Goal: Register for event/course

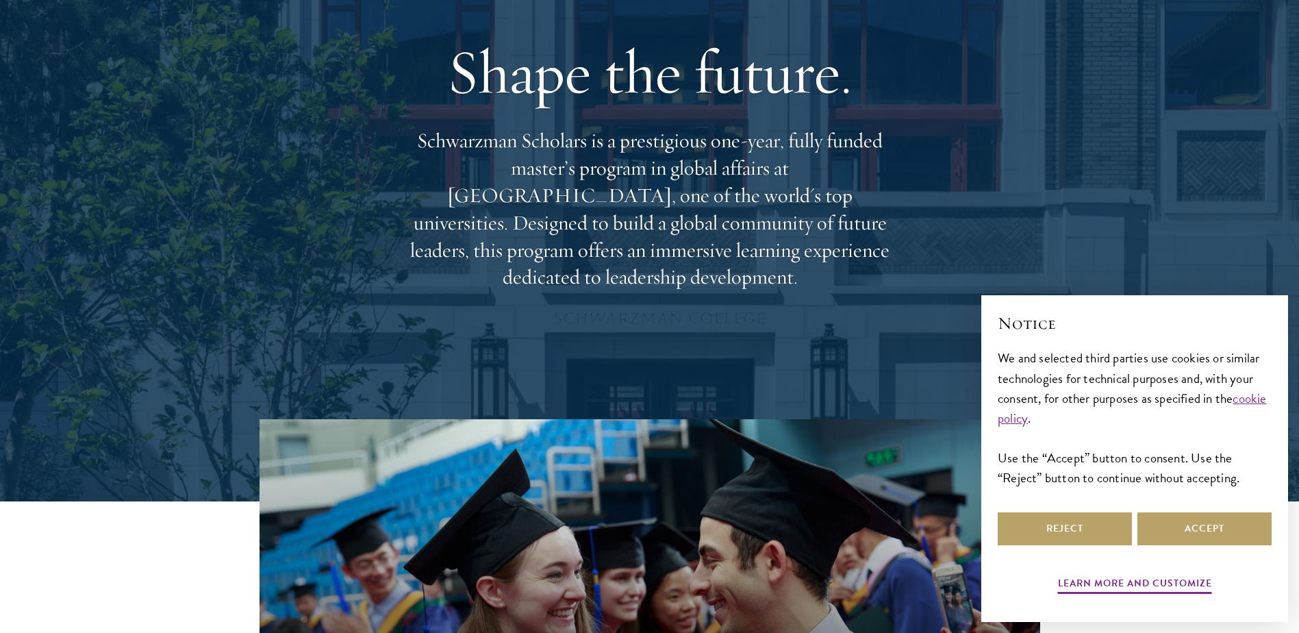
scroll to position [205, 0]
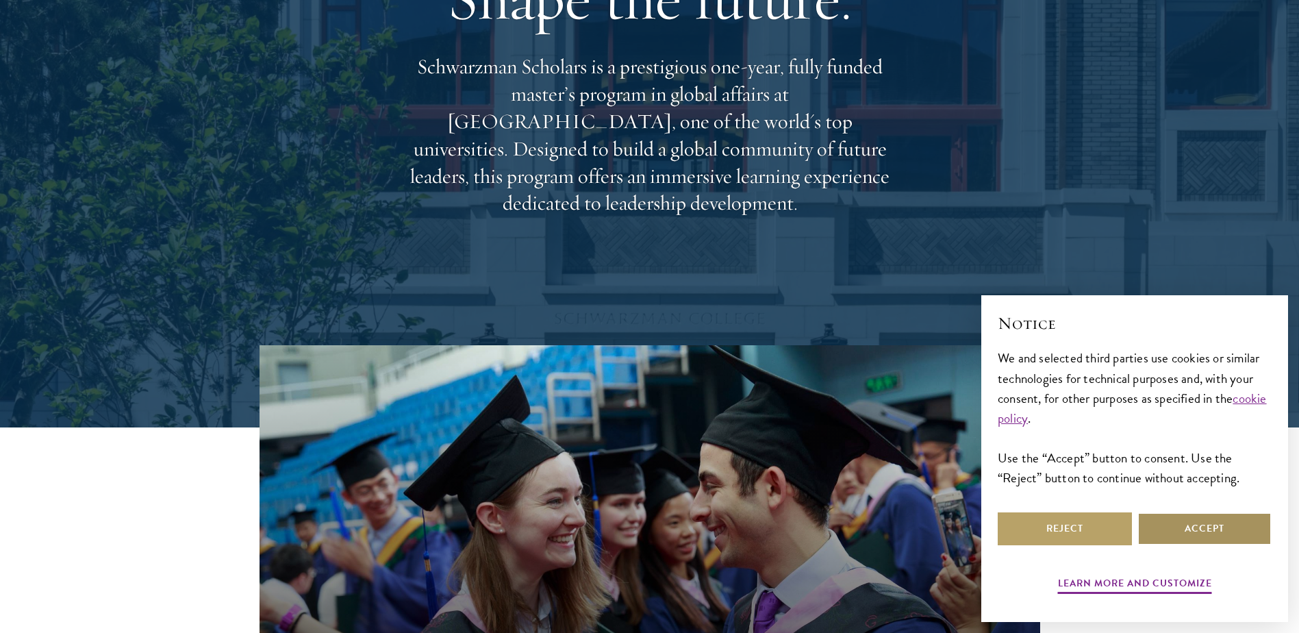
click at [1183, 520] on button "Accept" at bounding box center [1204, 528] width 134 height 33
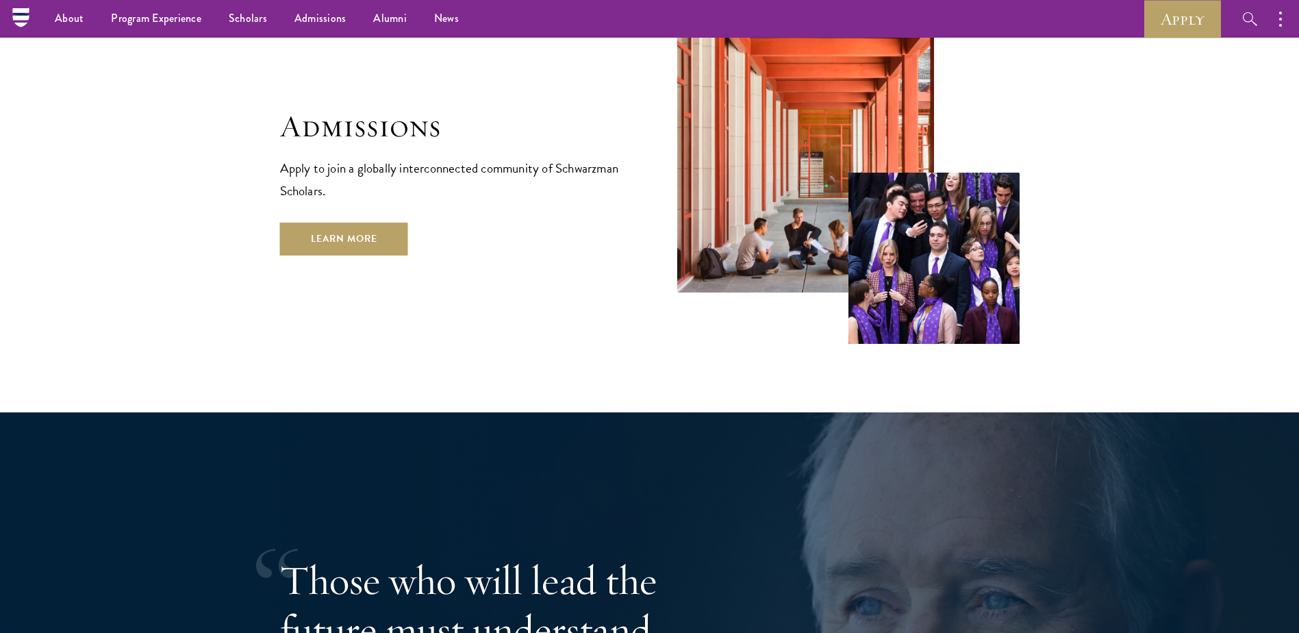
scroll to position [2254, 0]
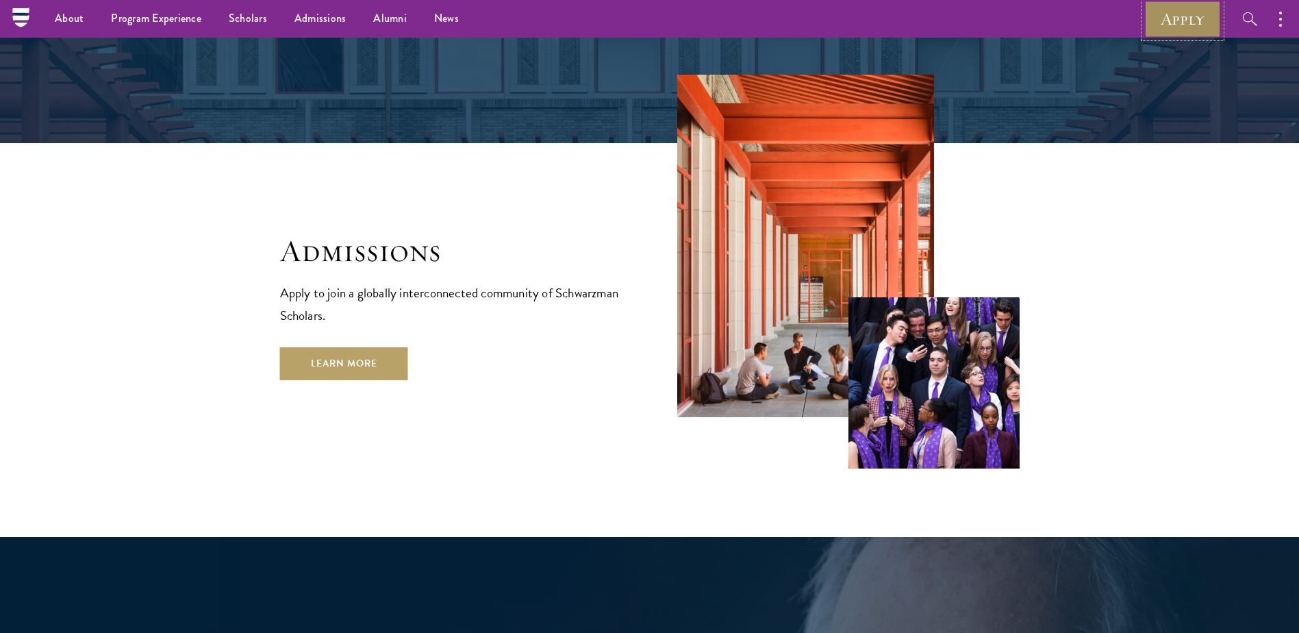
click at [1153, 15] on link "Apply" at bounding box center [1182, 19] width 77 height 38
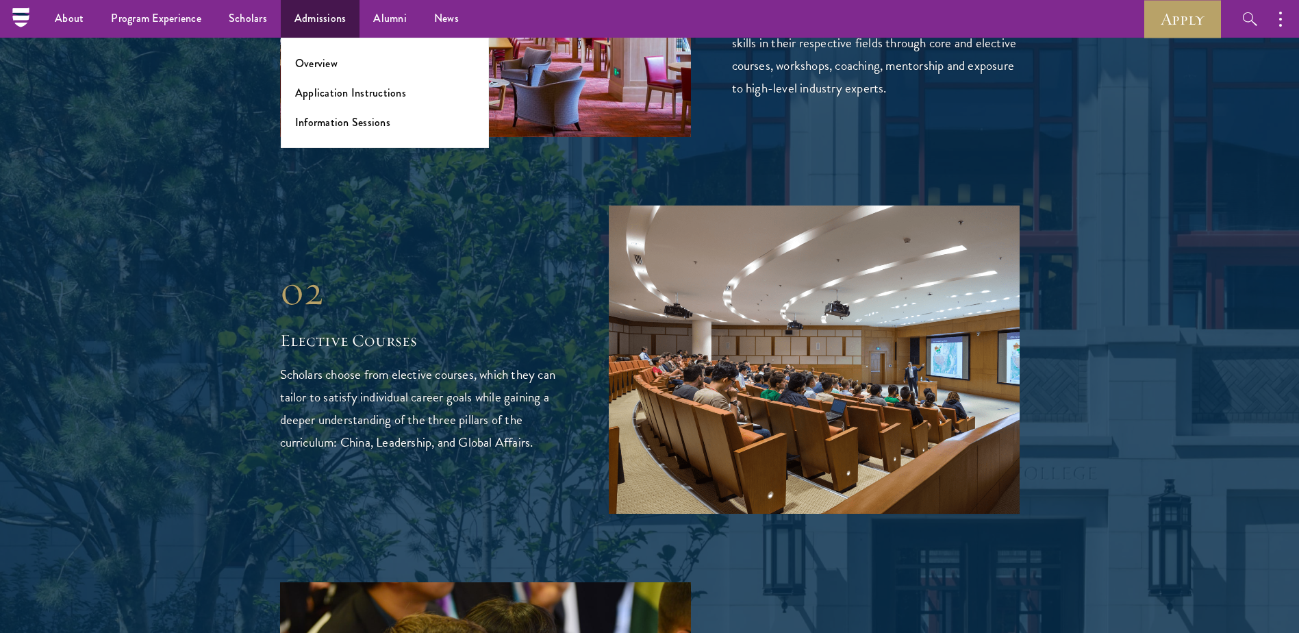
scroll to position [2122, 0]
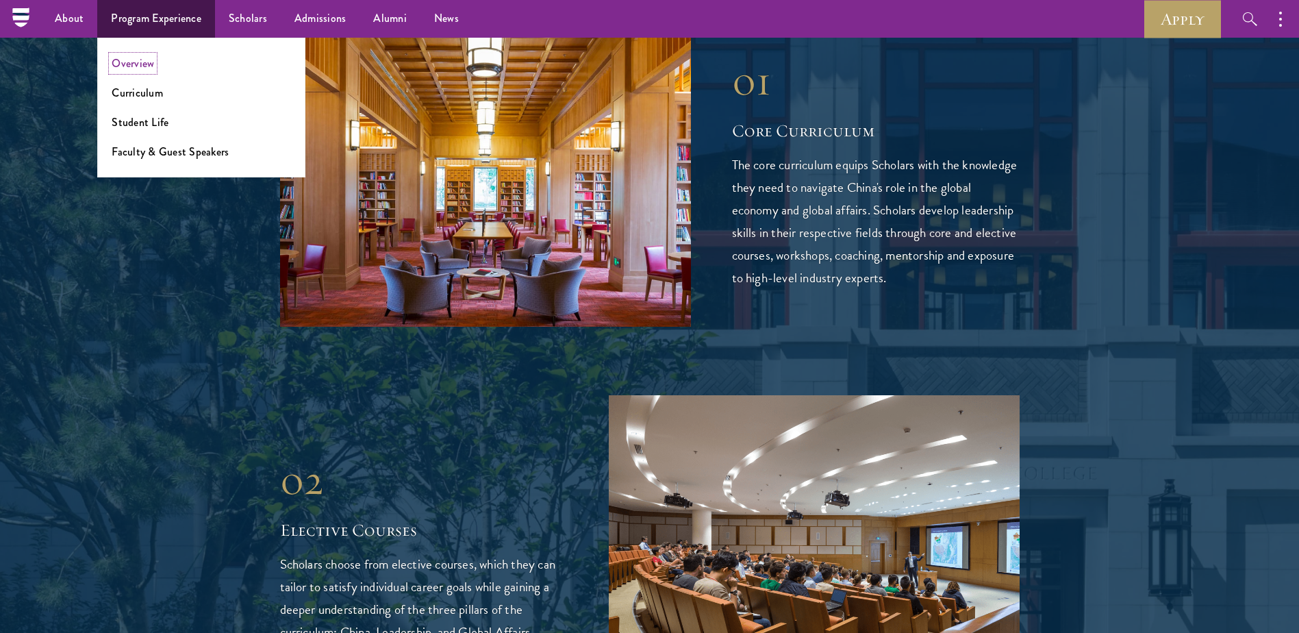
click at [144, 64] on link "Overview" at bounding box center [133, 63] width 42 height 16
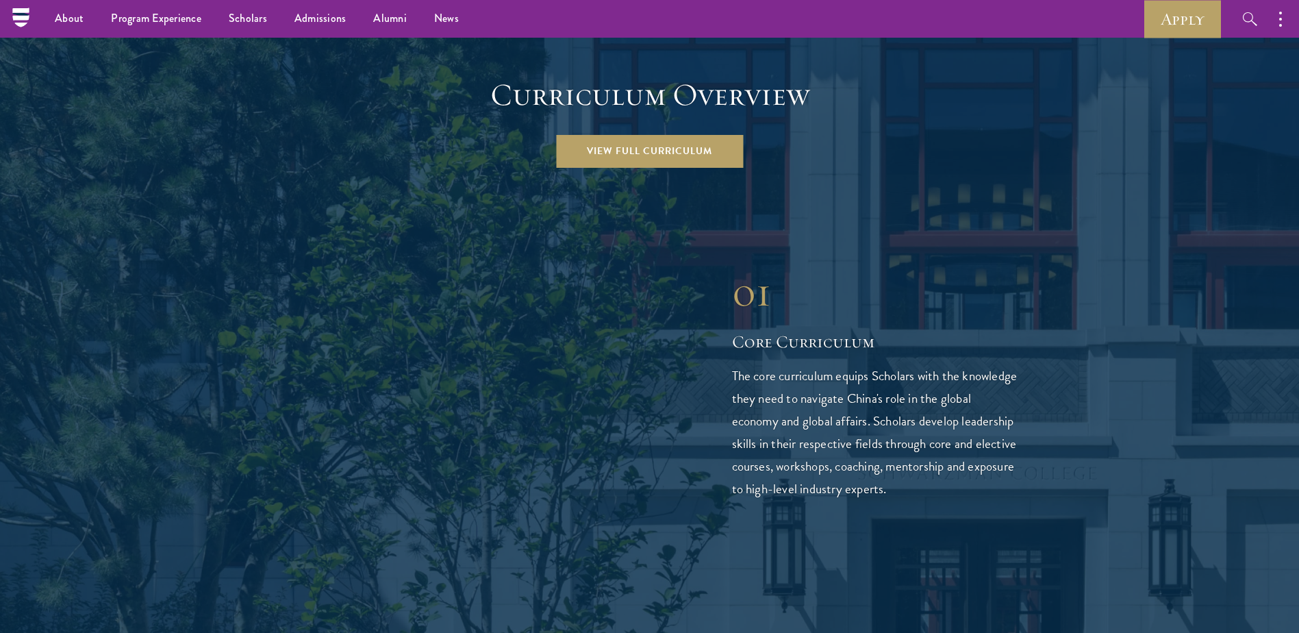
scroll to position [1506, 0]
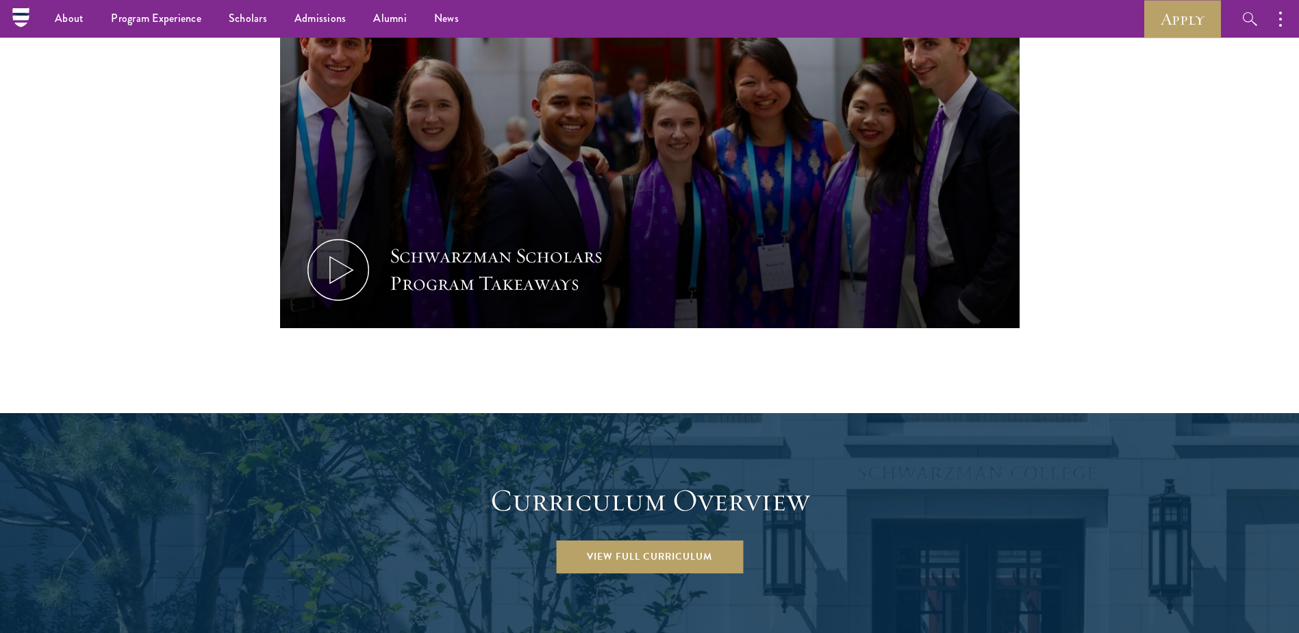
click at [633, 540] on link "View Full Curriculum" at bounding box center [649, 556] width 187 height 33
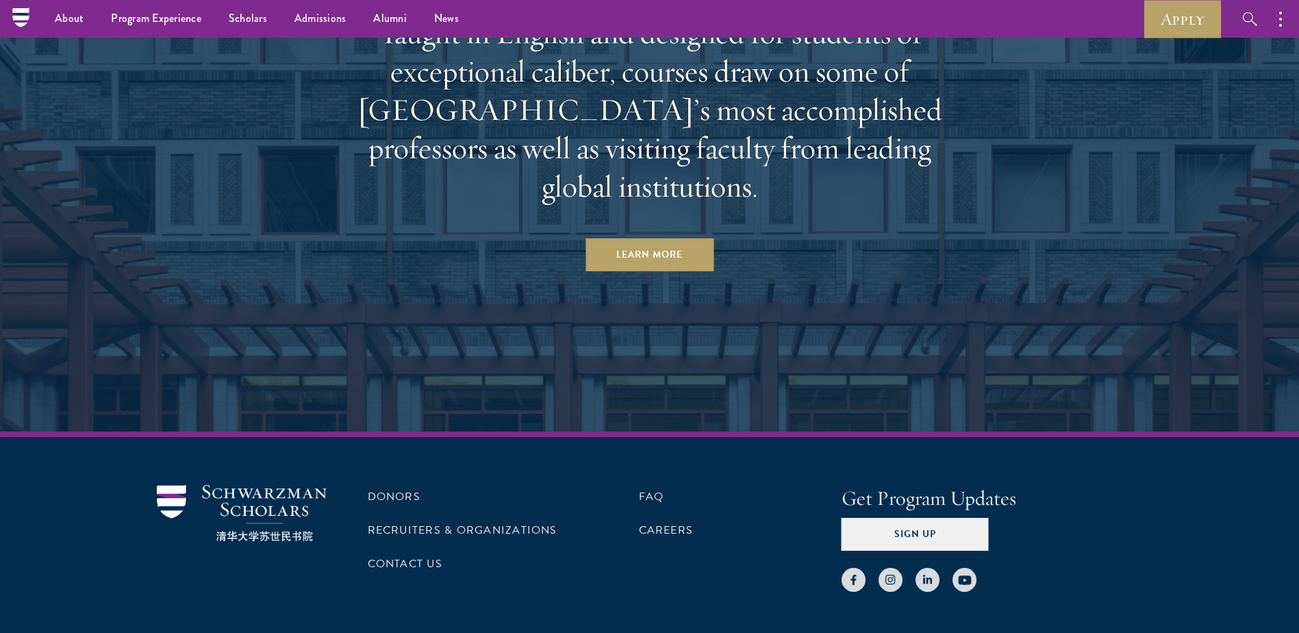
scroll to position [8499, 0]
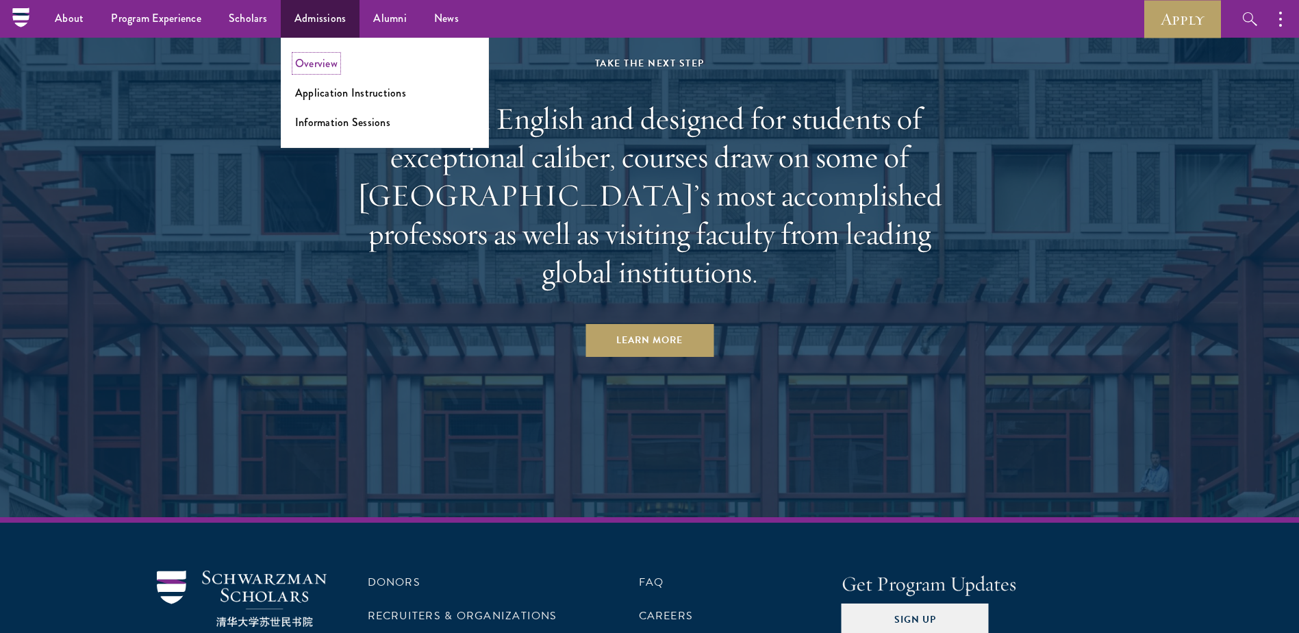
click at [313, 69] on link "Overview" at bounding box center [316, 63] width 42 height 16
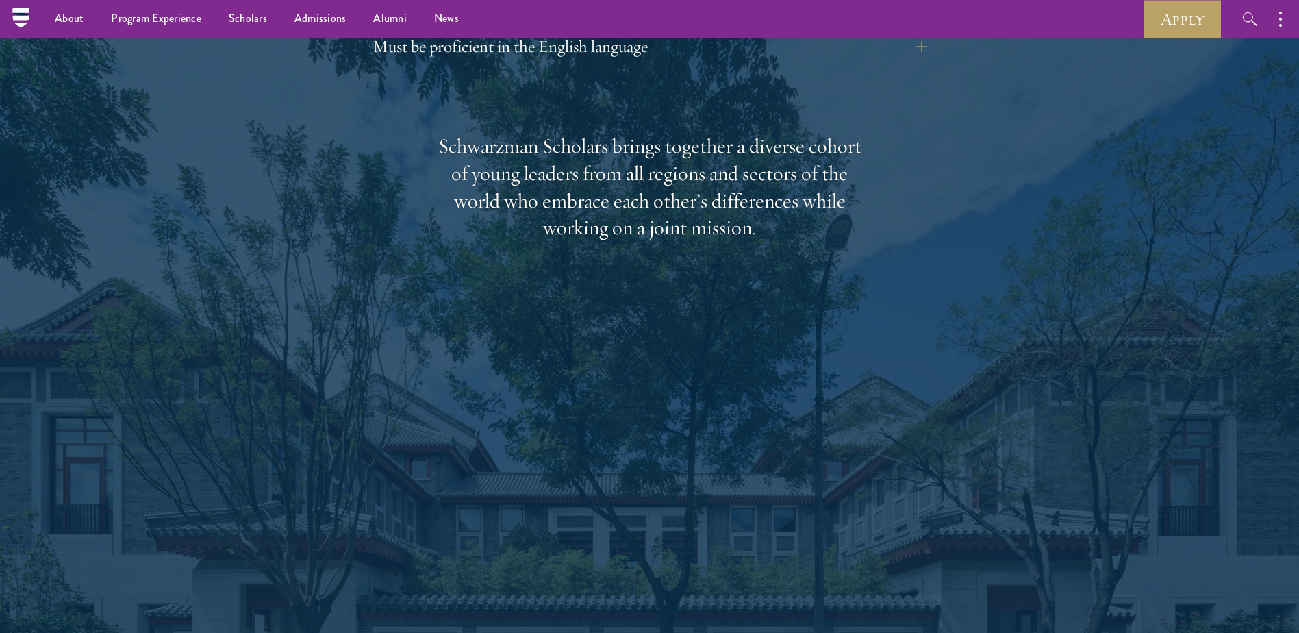
scroll to position [1985, 0]
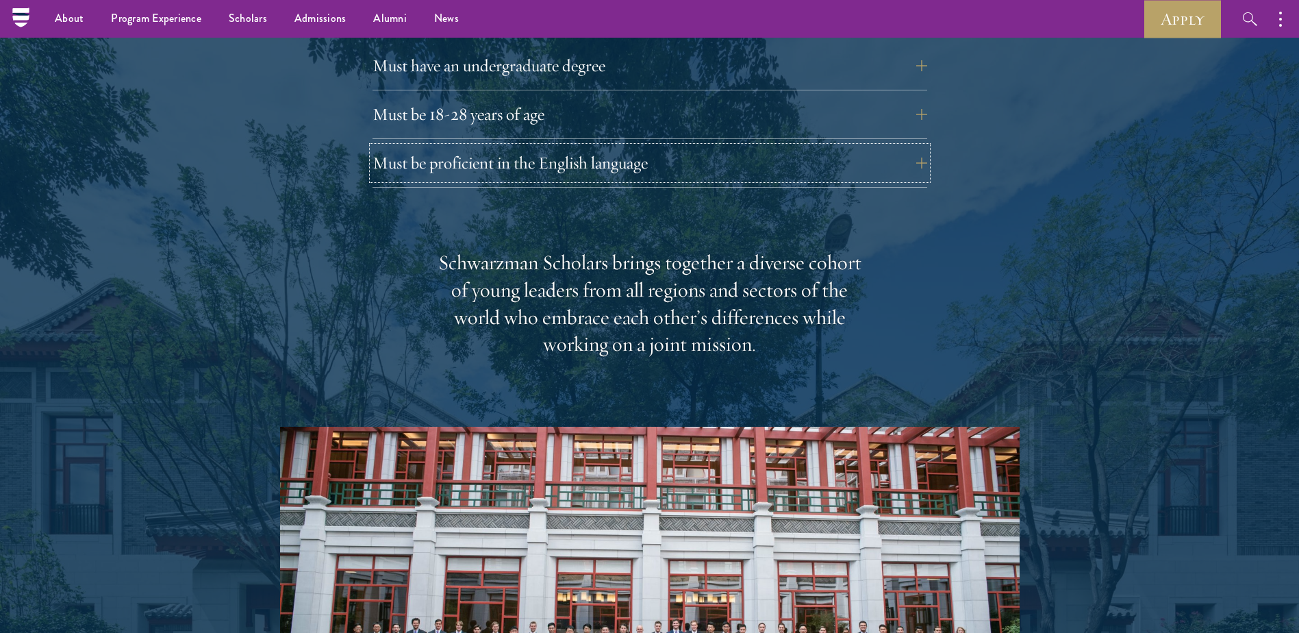
drag, startPoint x: 429, startPoint y: 136, endPoint x: 365, endPoint y: 218, distance: 103.4
click at [365, 218] on div "Eligibility In addition to demonstrating extraordinary leadership skills, the a…" at bounding box center [649, 338] width 739 height 991
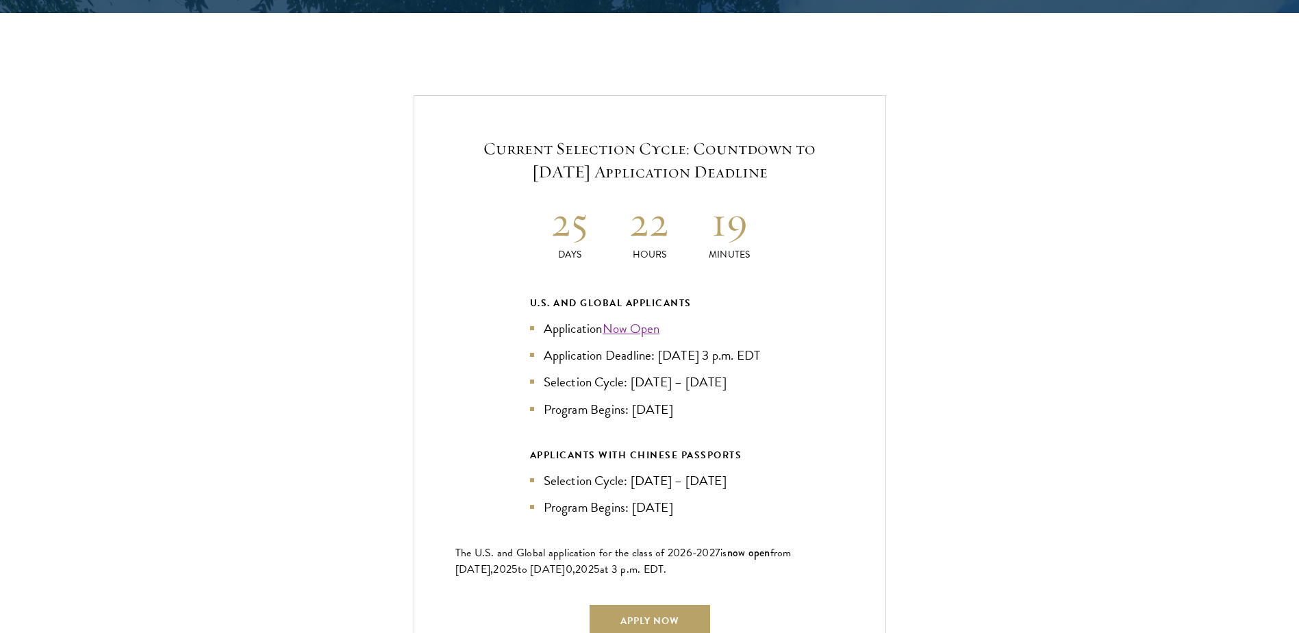
scroll to position [2944, 0]
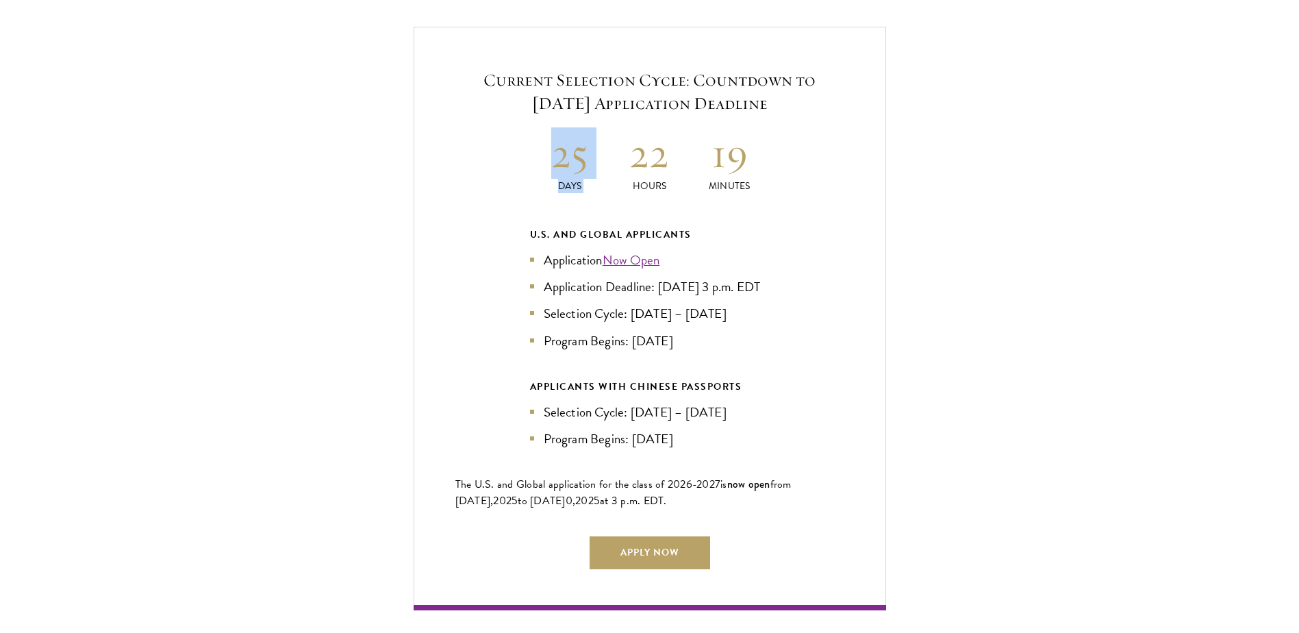
drag, startPoint x: 558, startPoint y: 139, endPoint x: 635, endPoint y: 140, distance: 76.7
click at [635, 140] on div "25 Days 22 Hours 19 Minutes" at bounding box center [650, 160] width 240 height 66
drag, startPoint x: 635, startPoint y: 140, endPoint x: 792, endPoint y: 168, distance: 159.8
click at [792, 168] on div "Current Selection Cycle: Countdown to [DATE] Application Deadline 25 Days 22 Ho…" at bounding box center [649, 318] width 472 height 583
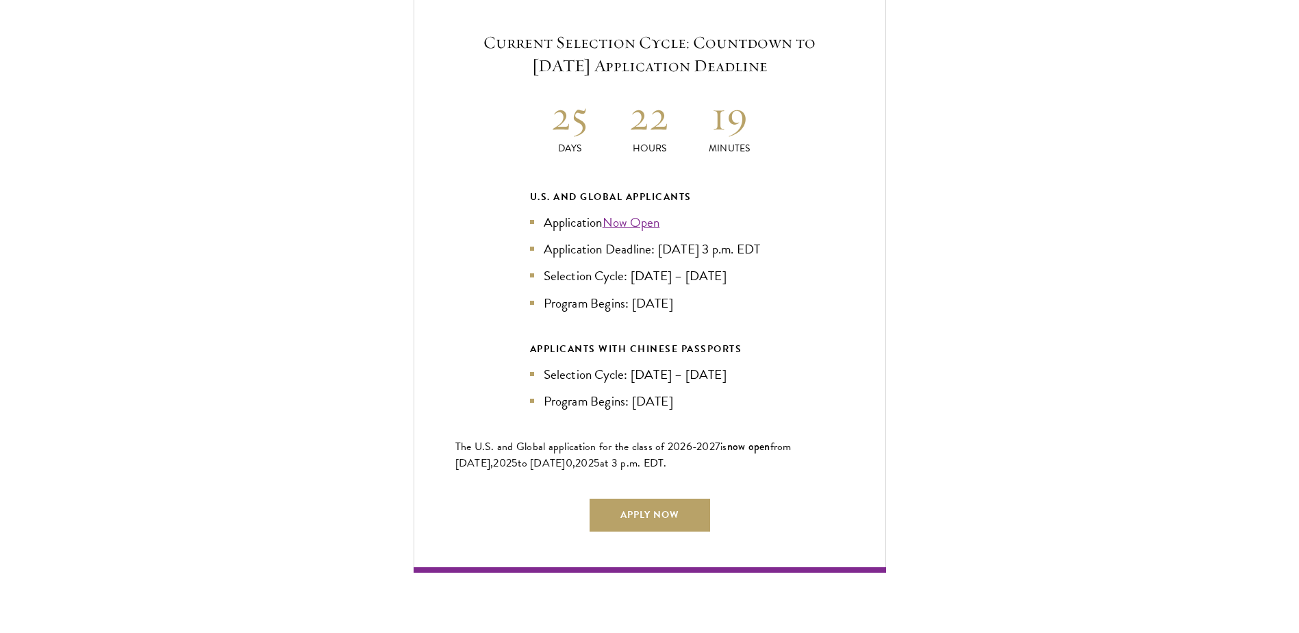
scroll to position [3012, 0]
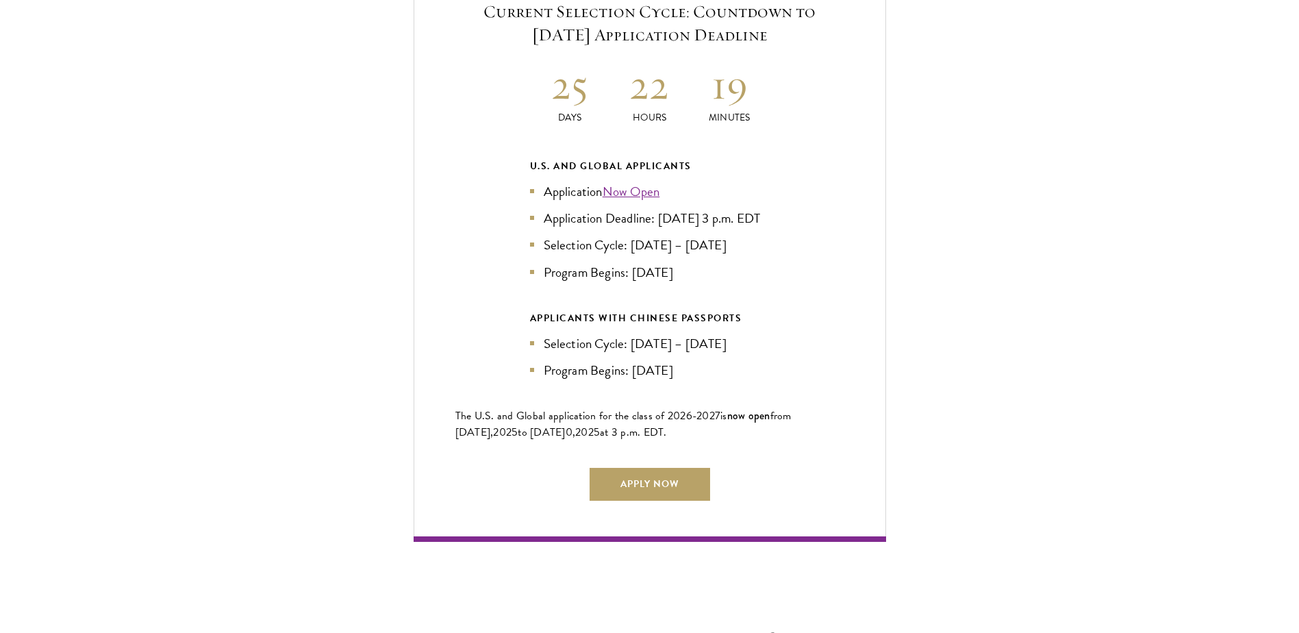
click at [917, 324] on div "Current Selection Cycle: Countdown to [DATE] Application Deadline 25 Days 22 Ho…" at bounding box center [649, 249] width 1162 height 583
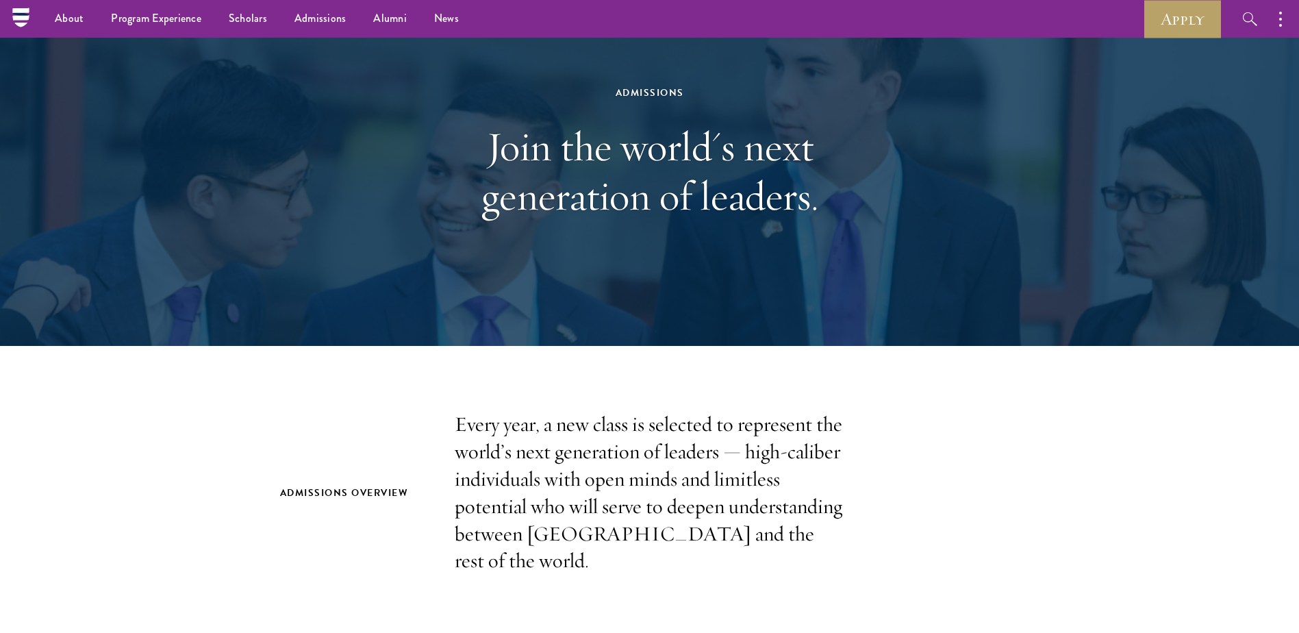
scroll to position [0, 0]
